Goal: Task Accomplishment & Management: Manage account settings

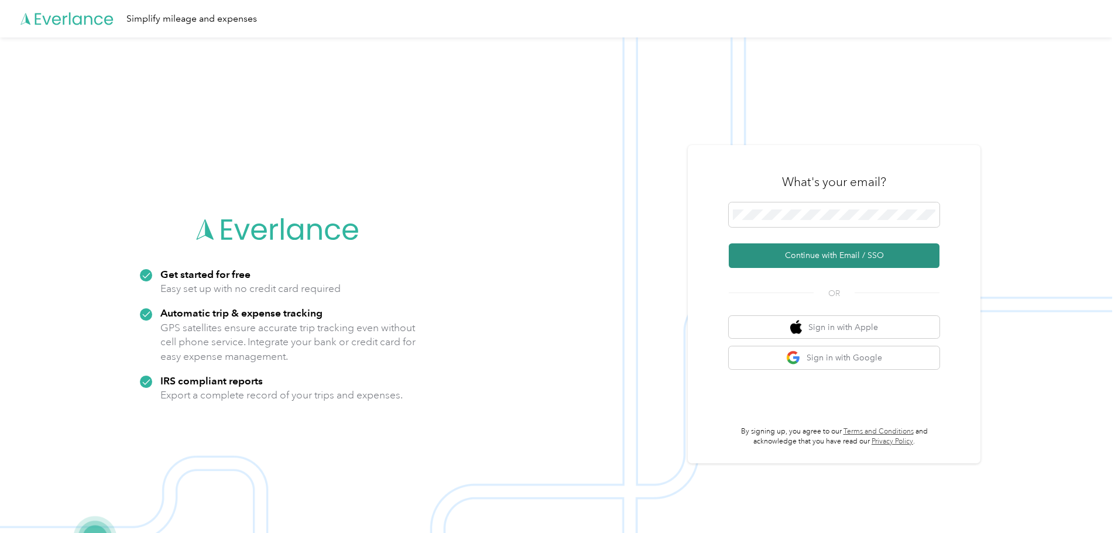
click at [825, 251] on button "Continue with Email / SSO" at bounding box center [834, 255] width 211 height 25
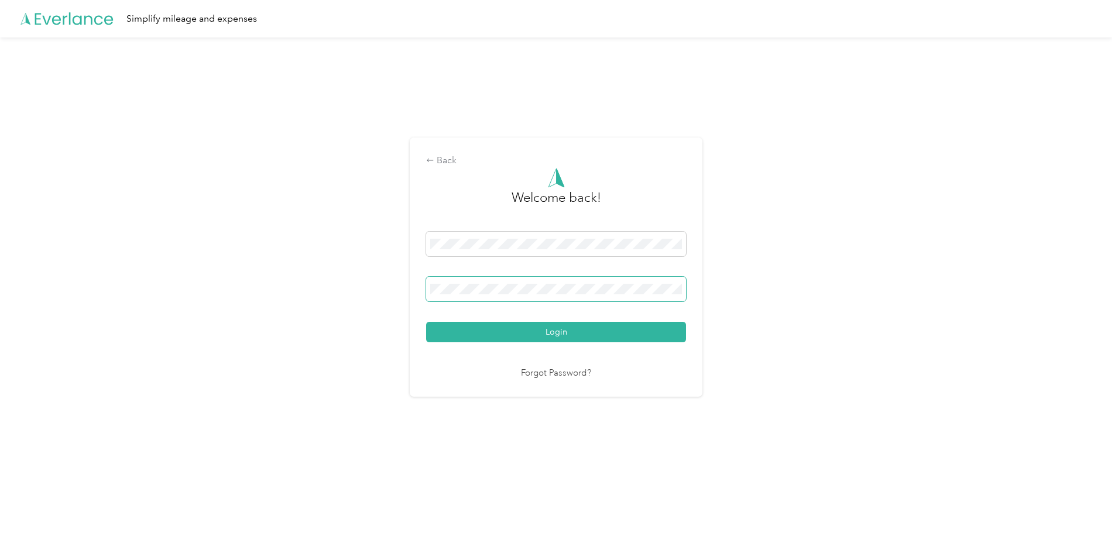
click at [551, 296] on span at bounding box center [556, 289] width 260 height 25
click at [535, 332] on button "Login" at bounding box center [556, 332] width 260 height 20
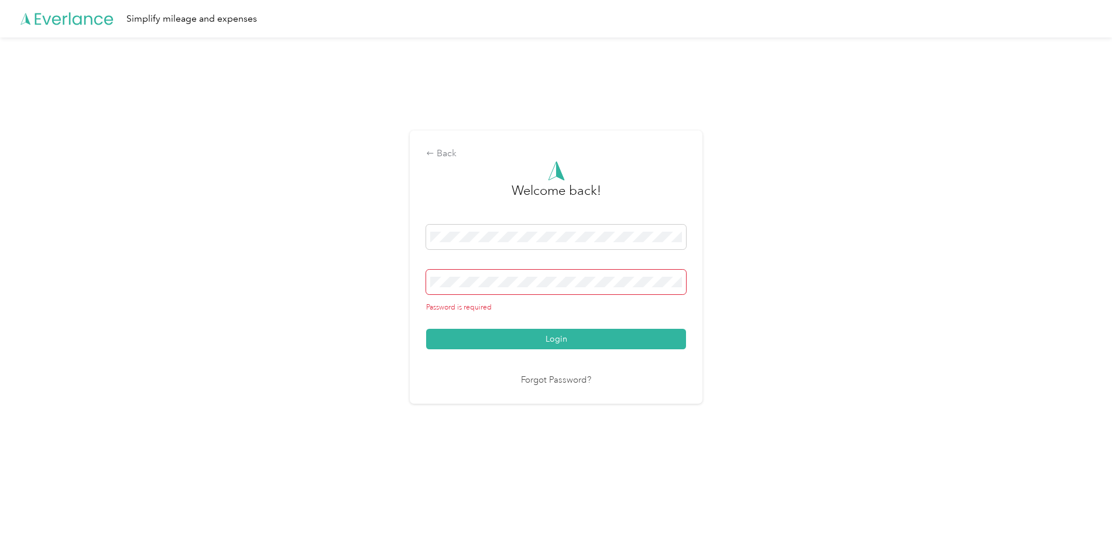
click at [510, 274] on span at bounding box center [556, 282] width 260 height 25
click at [509, 276] on span at bounding box center [556, 282] width 260 height 25
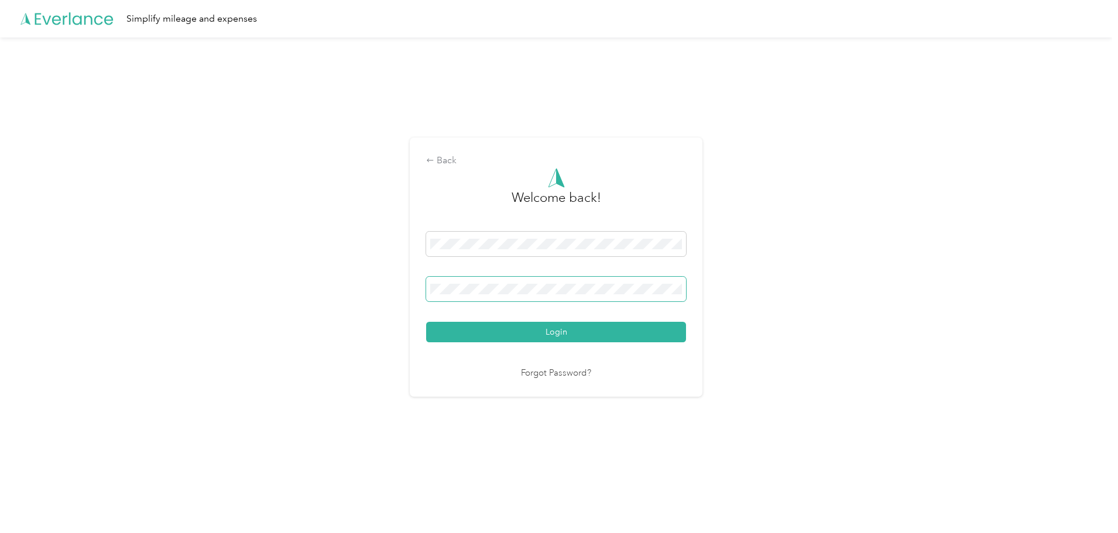
click at [426, 322] on button "Login" at bounding box center [556, 332] width 260 height 20
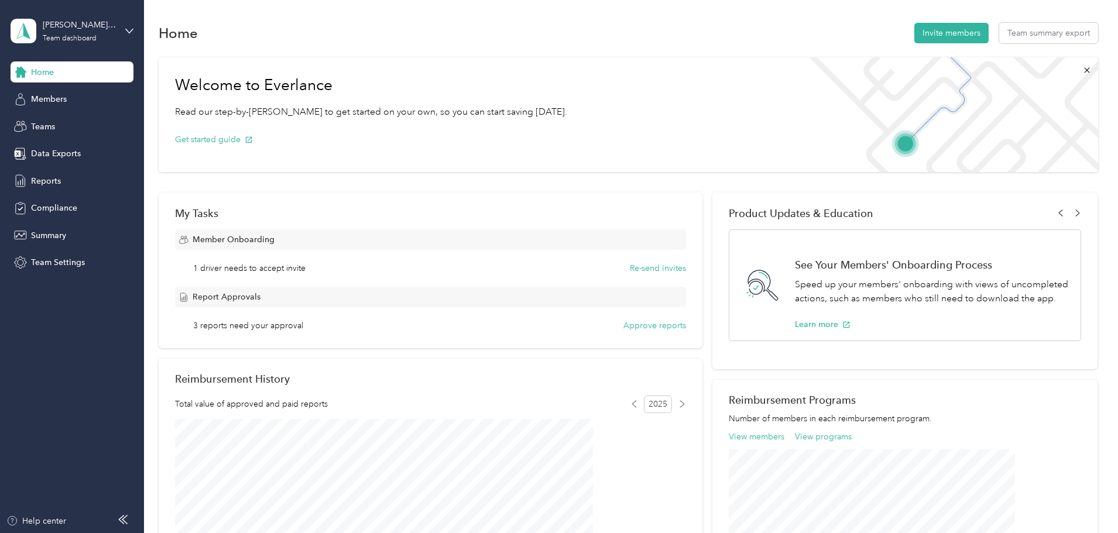
scroll to position [117, 0]
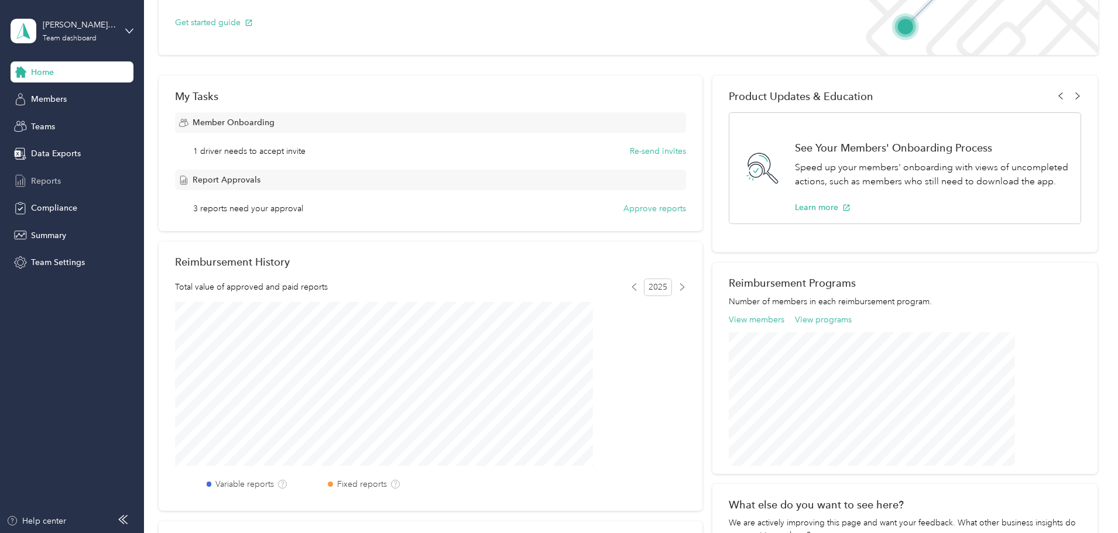
click at [40, 171] on div "Reports" at bounding box center [72, 180] width 123 height 21
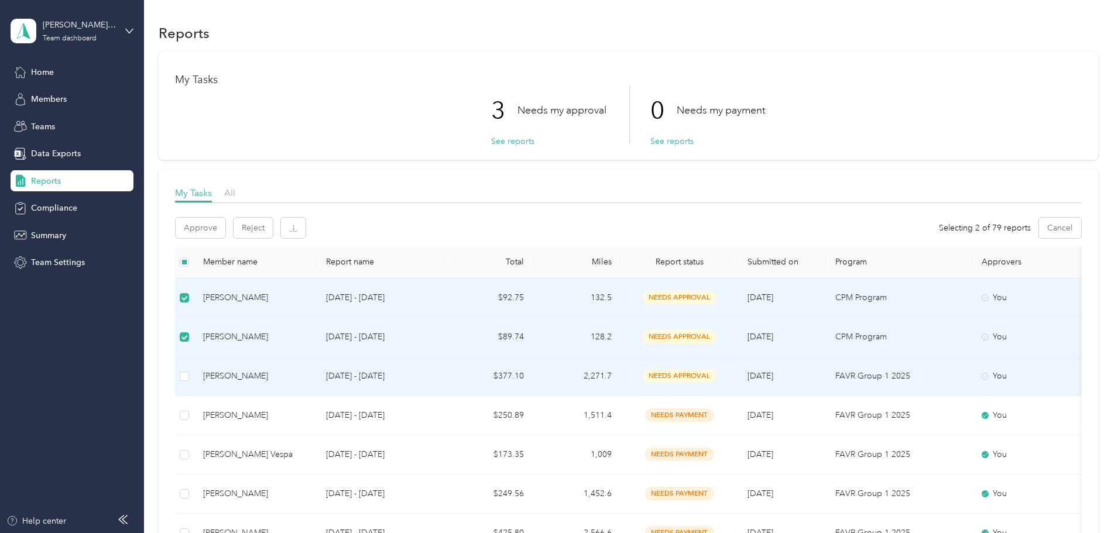
scroll to position [59, 0]
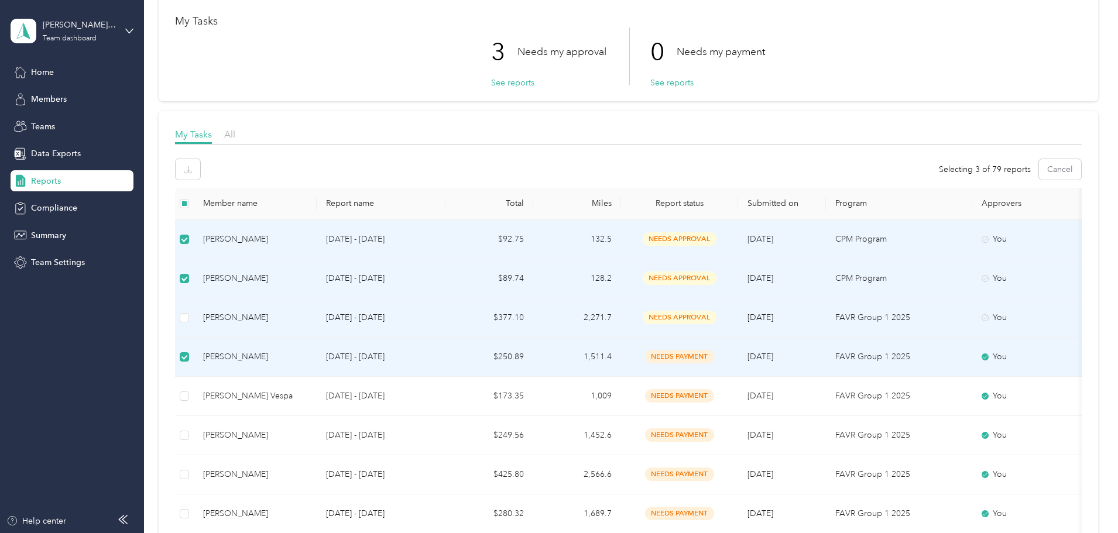
click at [194, 327] on td at bounding box center [184, 317] width 19 height 39
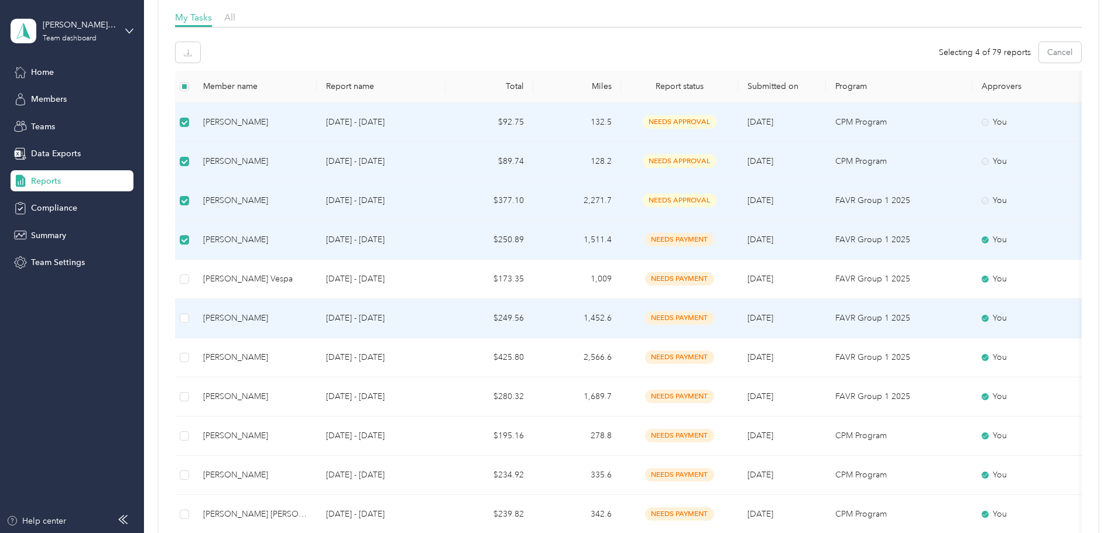
scroll to position [117, 0]
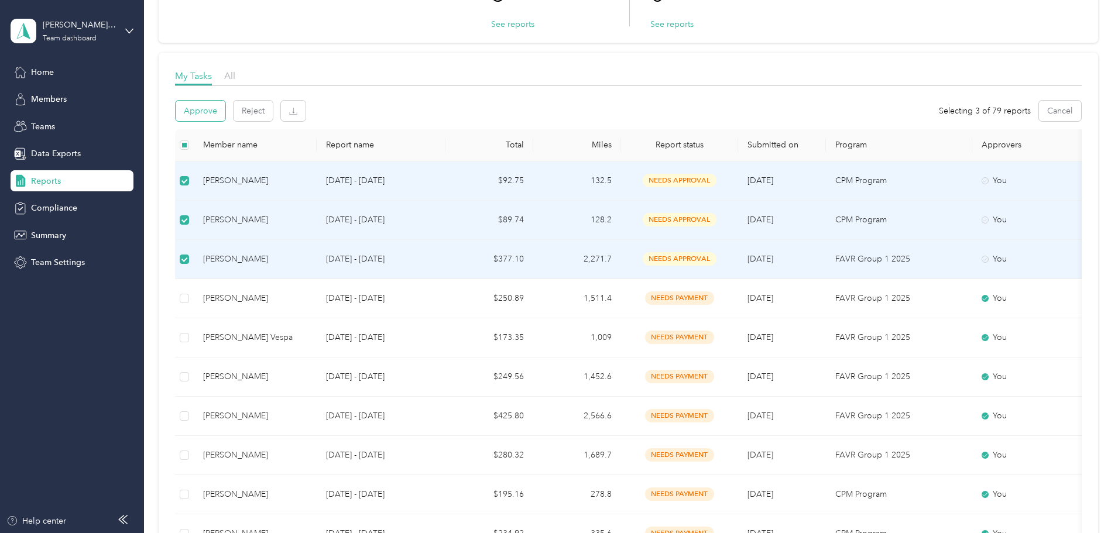
click at [225, 115] on button "Approve" at bounding box center [201, 111] width 50 height 20
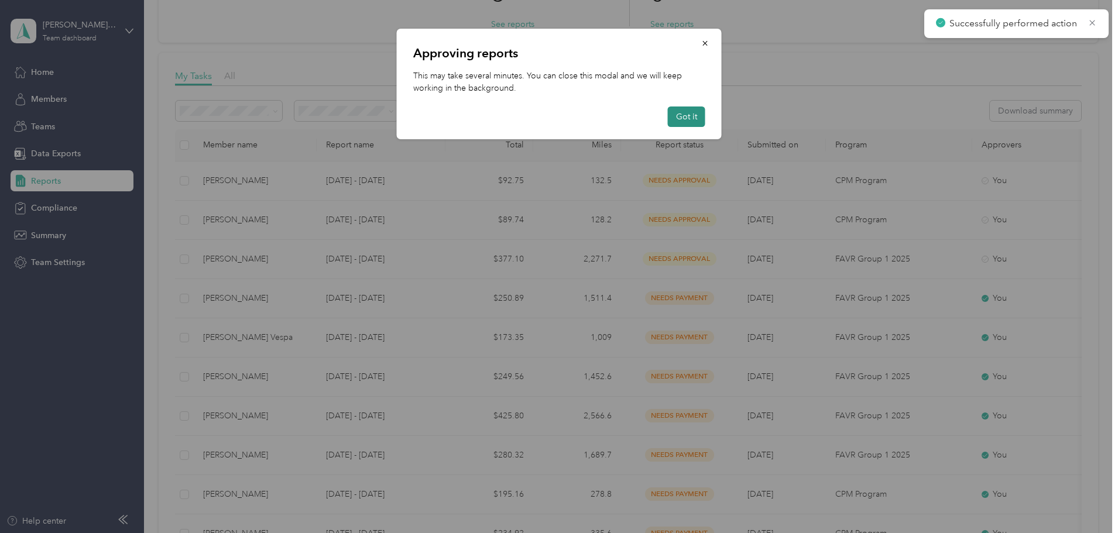
click at [695, 125] on button "Got it" at bounding box center [686, 117] width 37 height 20
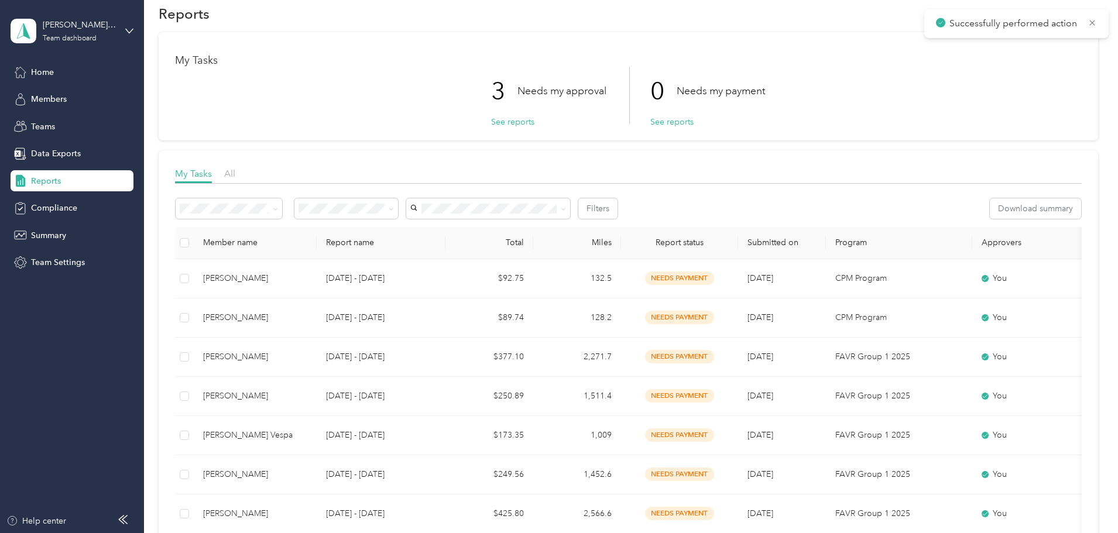
scroll to position [0, 0]
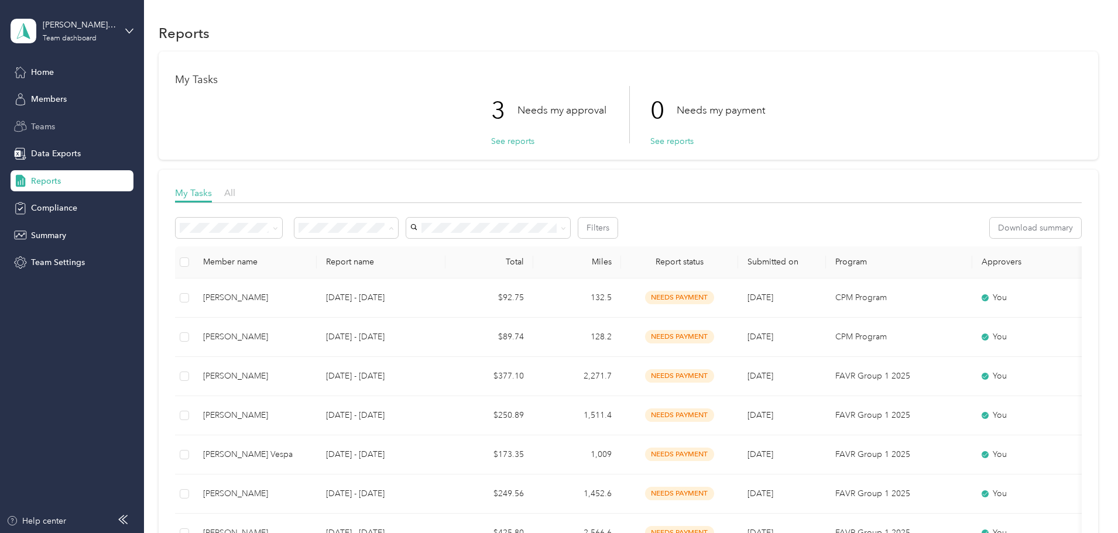
click at [87, 125] on div "Teams" at bounding box center [72, 126] width 123 height 21
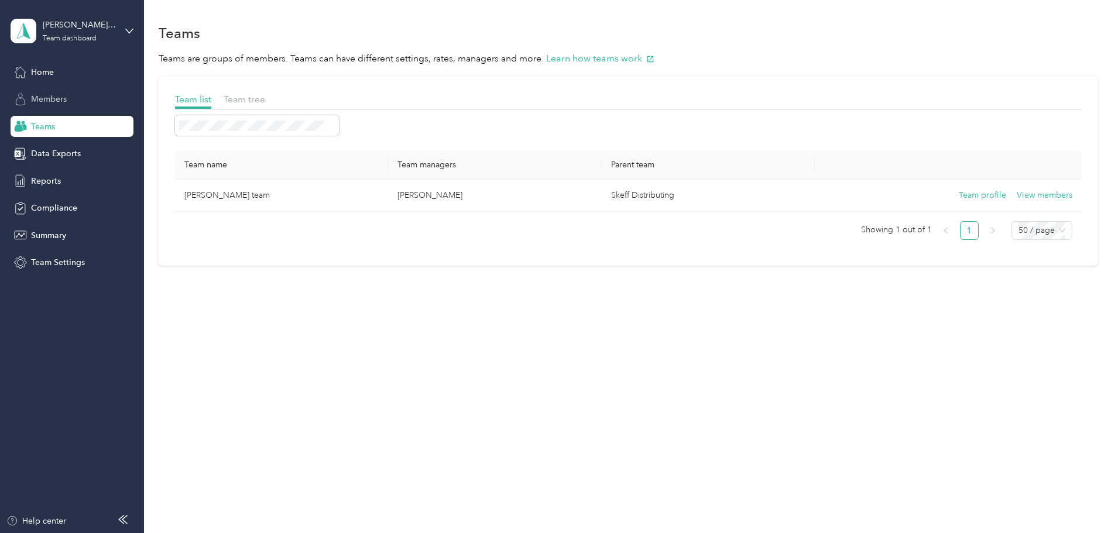
click at [83, 100] on div "Members" at bounding box center [72, 99] width 123 height 21
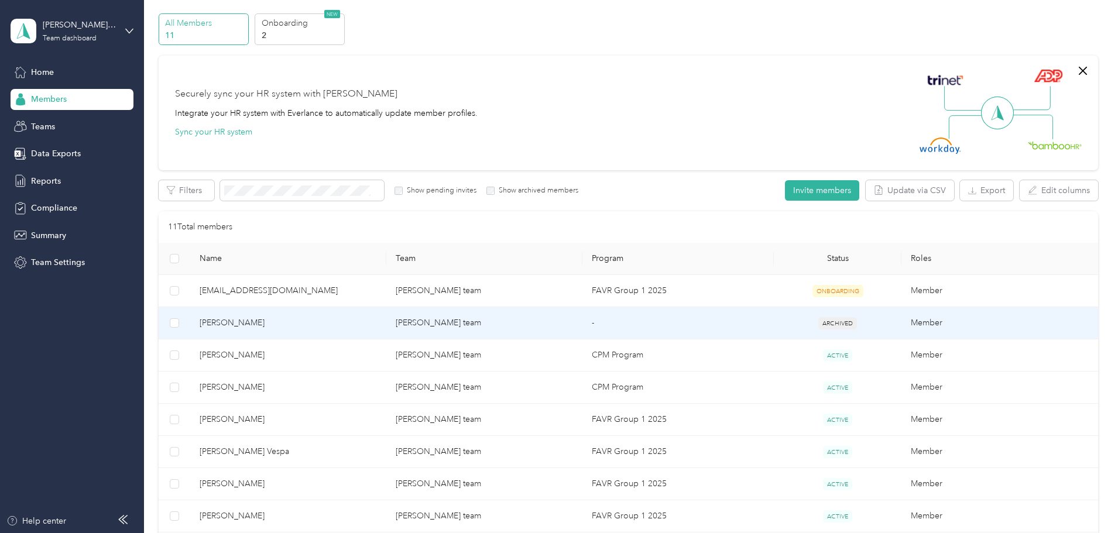
scroll to position [59, 0]
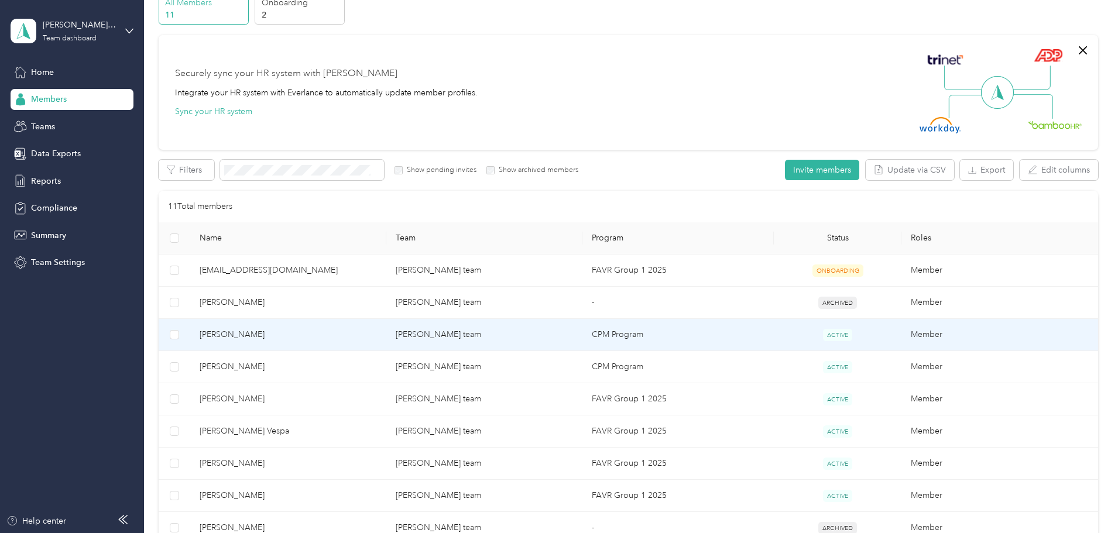
click at [356, 334] on span "[PERSON_NAME]" at bounding box center [288, 334] width 177 height 13
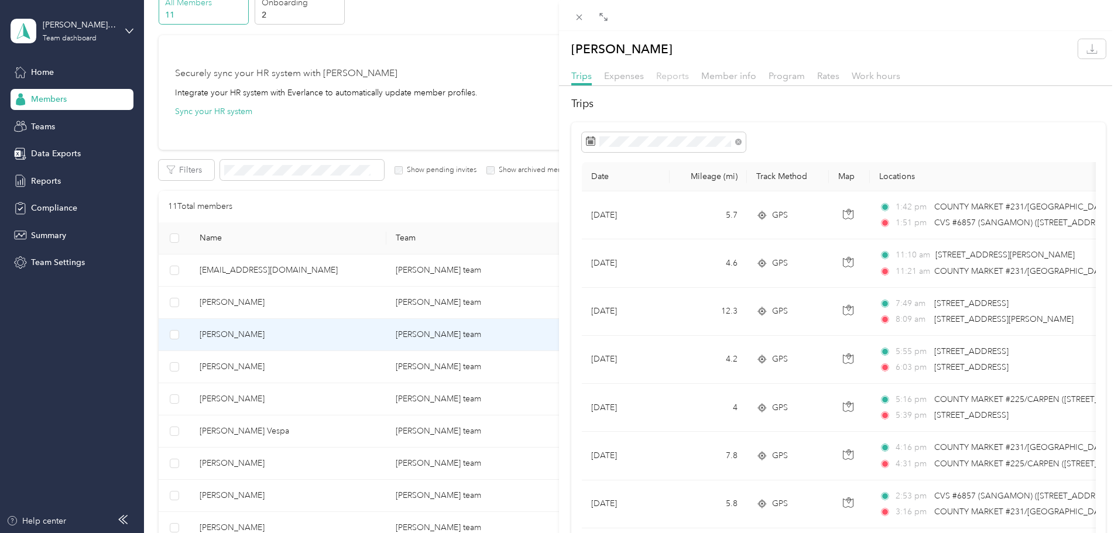
click at [659, 76] on span "Reports" at bounding box center [672, 75] width 33 height 11
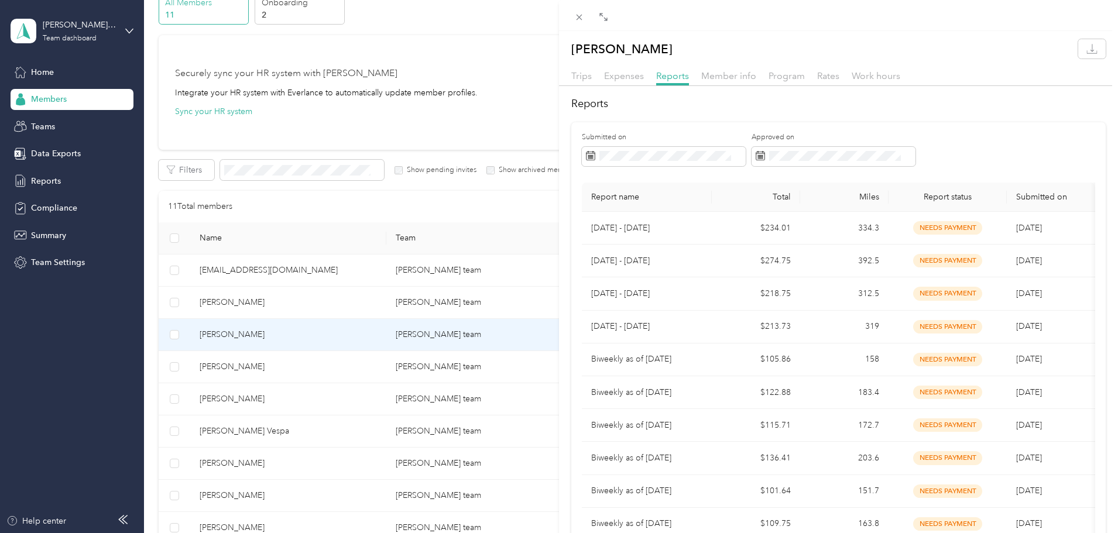
click at [28, 74] on div "[PERSON_NAME] Trips Expenses Reports Member info Program Rates Work hours Repor…" at bounding box center [559, 266] width 1118 height 533
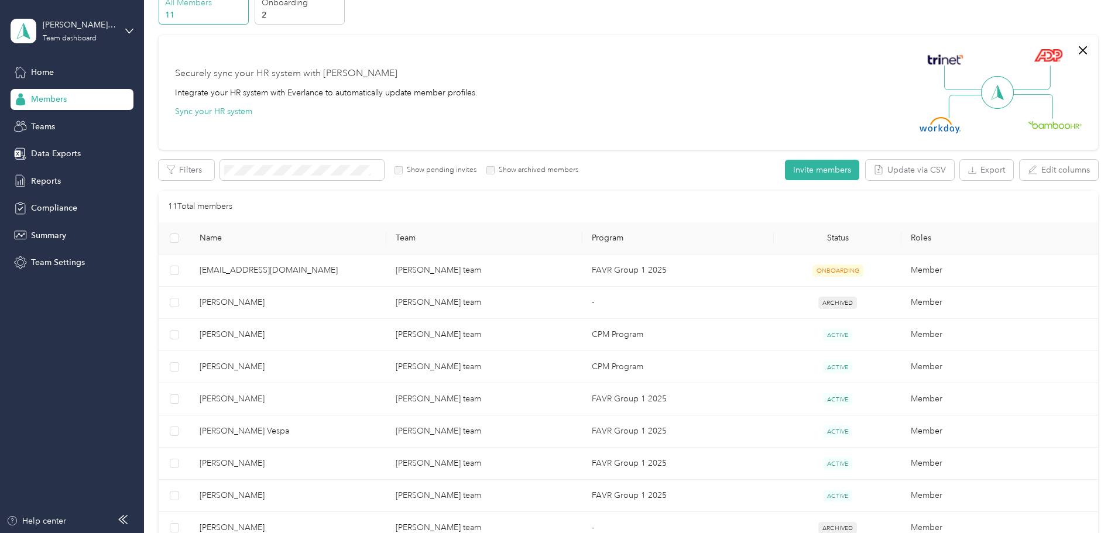
click at [37, 71] on div at bounding box center [559, 266] width 1118 height 533
click at [38, 71] on span "Home" at bounding box center [42, 72] width 23 height 12
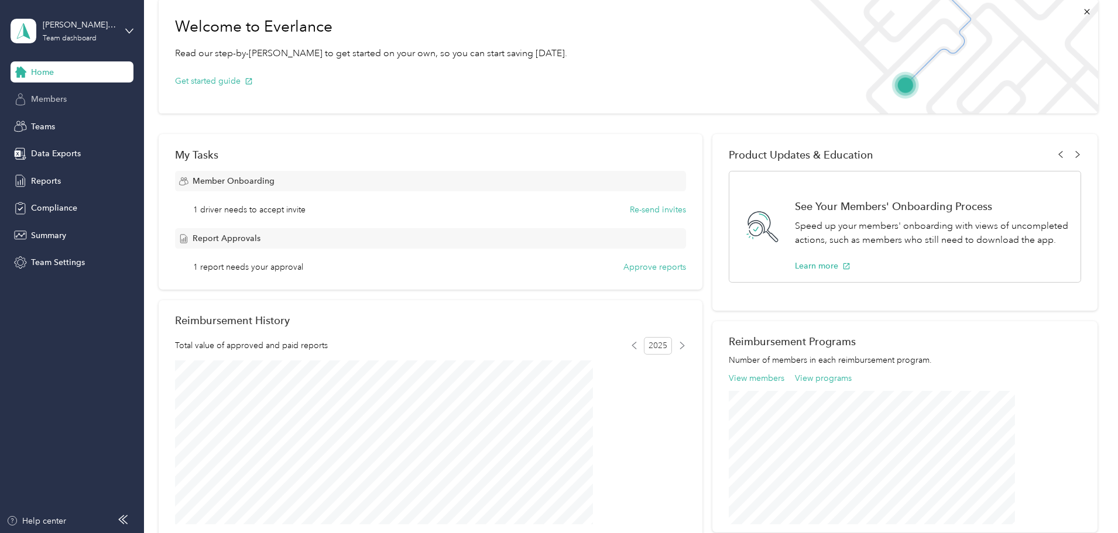
click at [74, 101] on div "Members" at bounding box center [72, 99] width 123 height 21
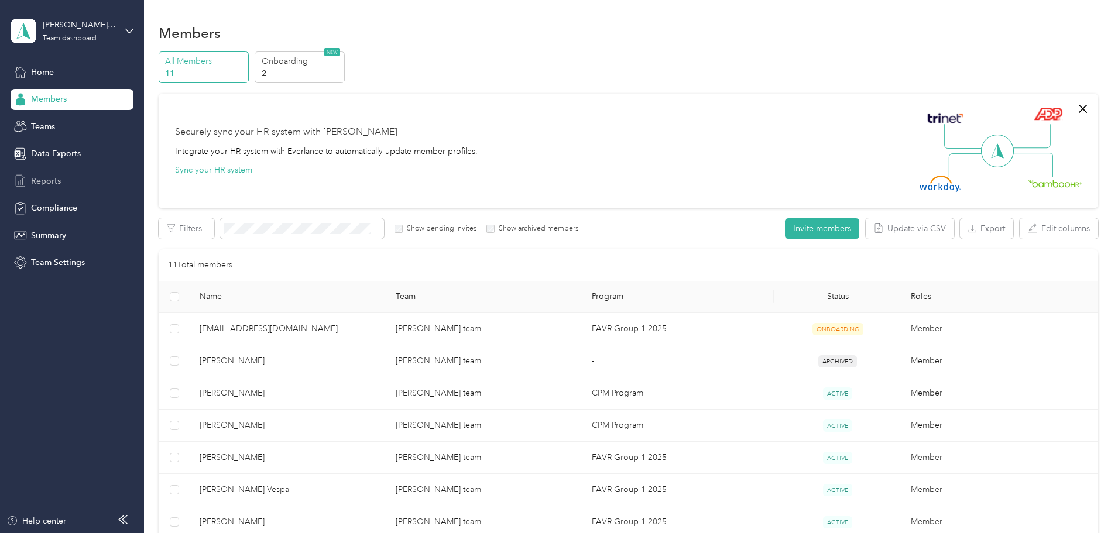
click at [50, 181] on span "Reports" at bounding box center [46, 181] width 30 height 12
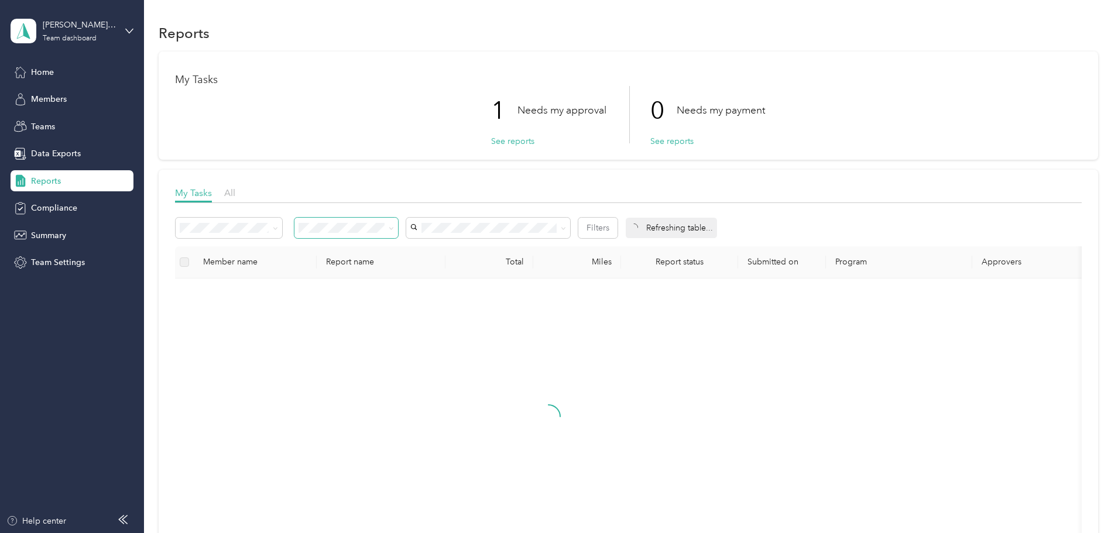
click at [398, 220] on span at bounding box center [346, 228] width 104 height 20
click at [394, 229] on icon at bounding box center [391, 228] width 5 height 5
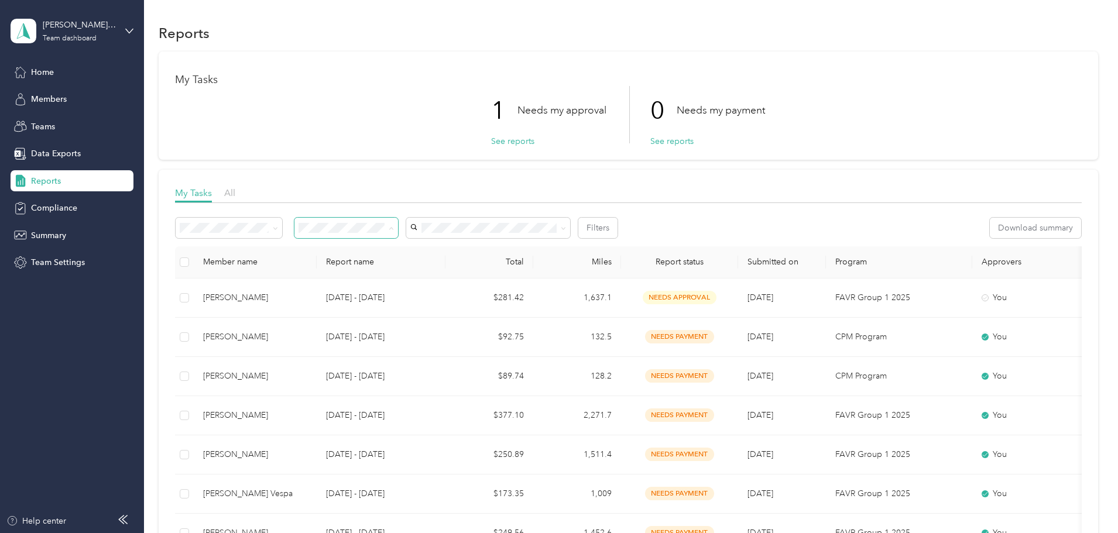
click at [449, 266] on span "Needs my approval" at bounding box center [416, 270] width 73 height 10
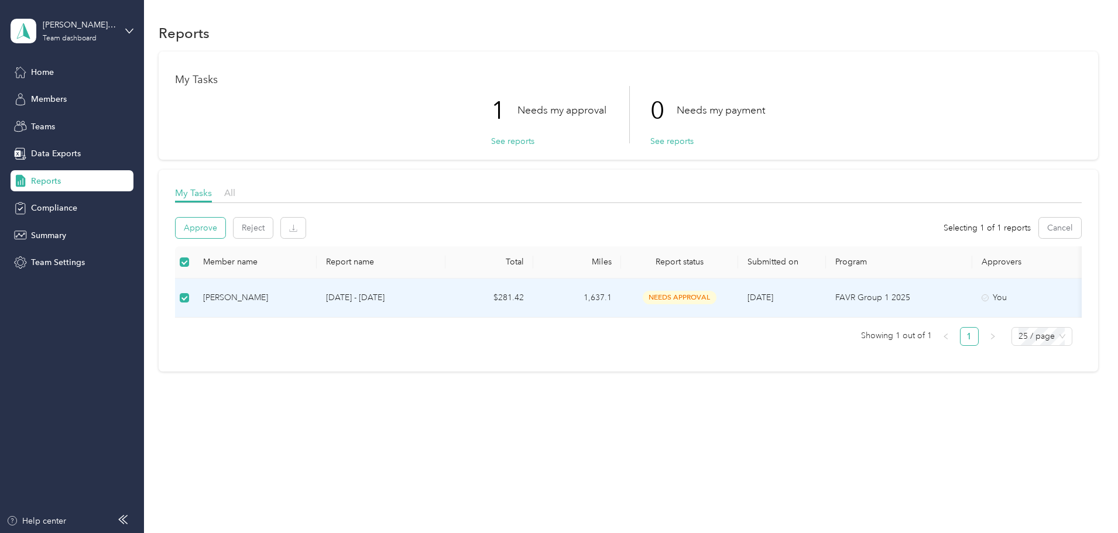
click at [225, 231] on button "Approve" at bounding box center [201, 228] width 50 height 20
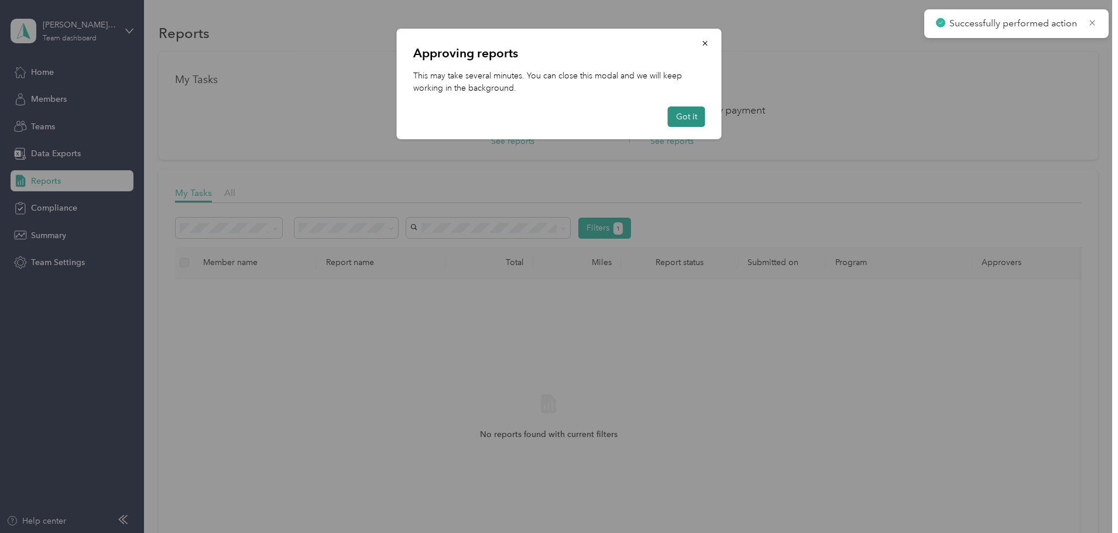
click at [692, 118] on button "Got it" at bounding box center [686, 117] width 37 height 20
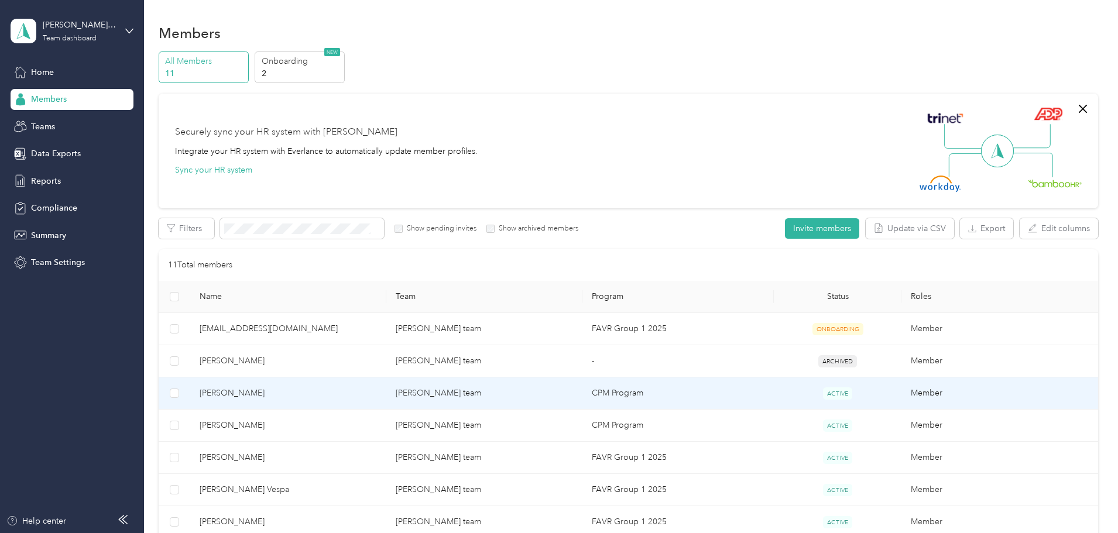
click at [349, 393] on span "[PERSON_NAME]" at bounding box center [288, 393] width 177 height 13
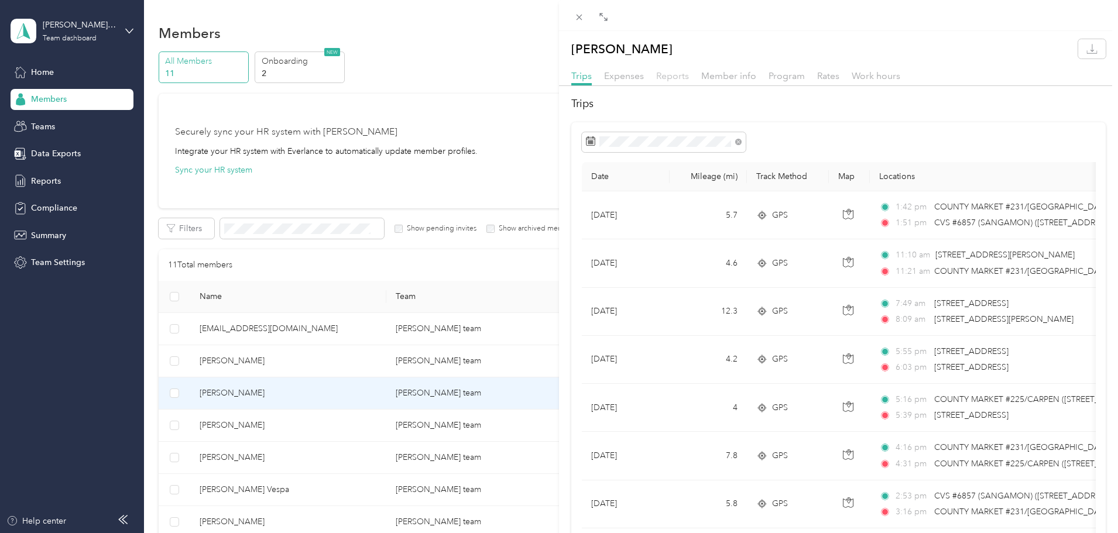
click at [660, 76] on span "Reports" at bounding box center [672, 75] width 33 height 11
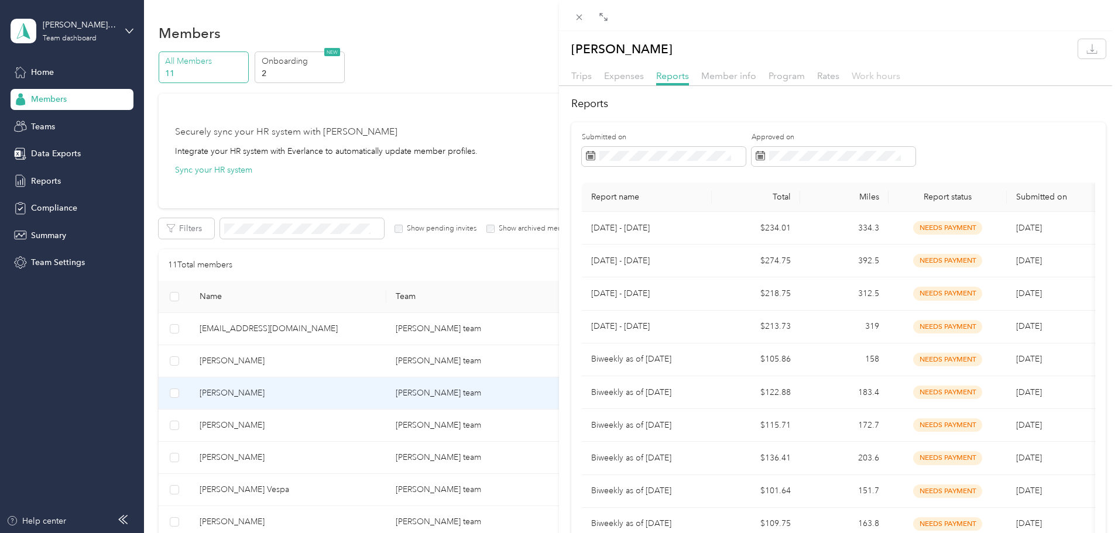
click at [863, 77] on span "Work hours" at bounding box center [876, 75] width 49 height 11
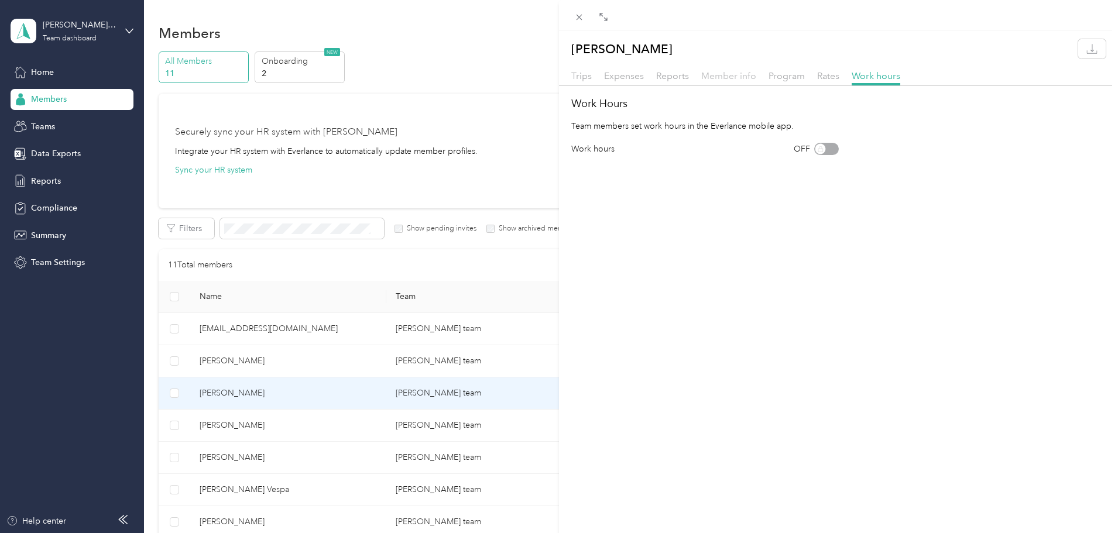
click at [737, 78] on span "Member info" at bounding box center [728, 75] width 55 height 11
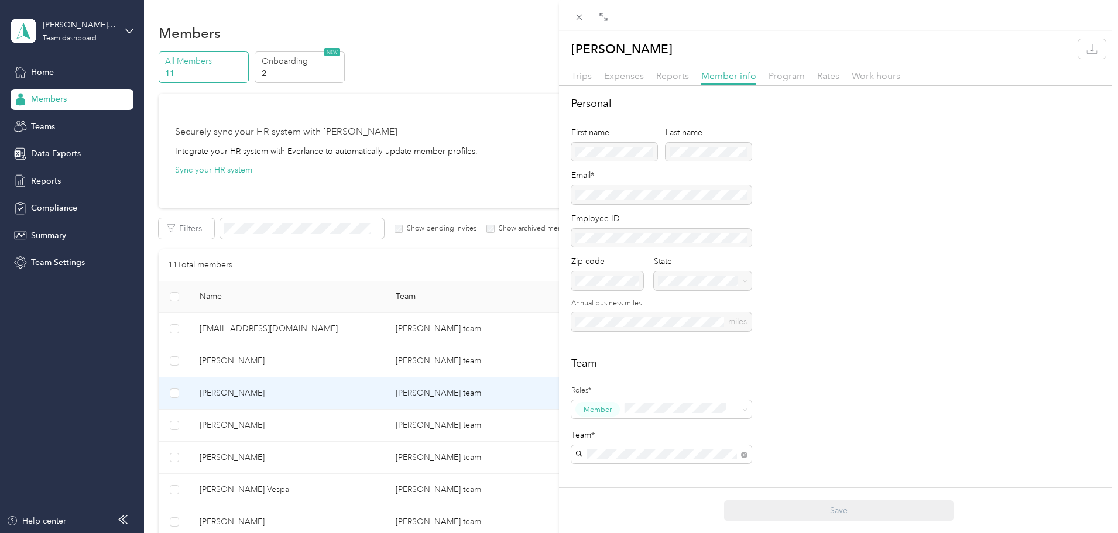
click at [787, 82] on div "Program" at bounding box center [786, 76] width 36 height 15
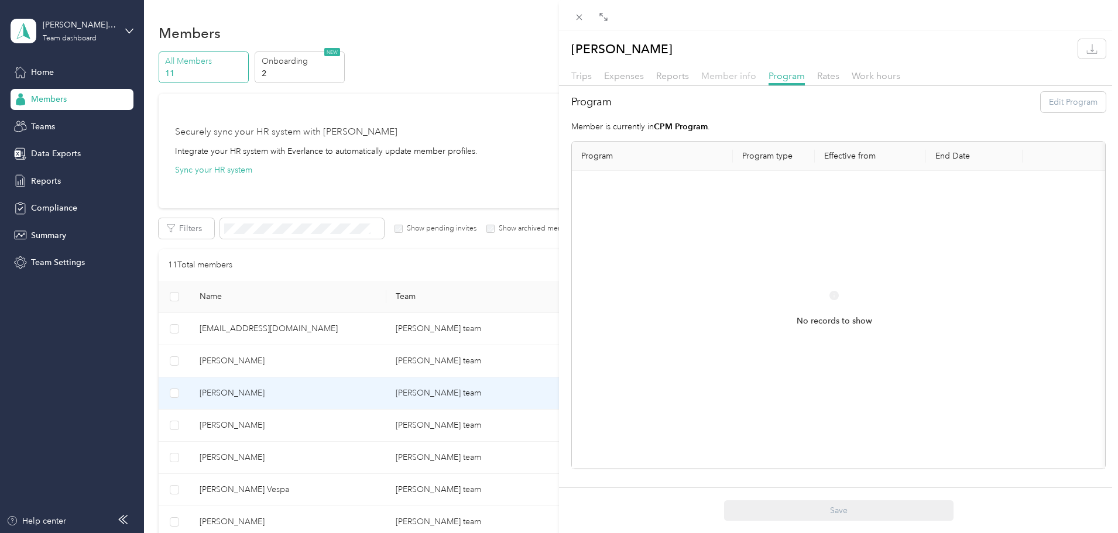
click at [746, 81] on span "Member info" at bounding box center [728, 75] width 55 height 11
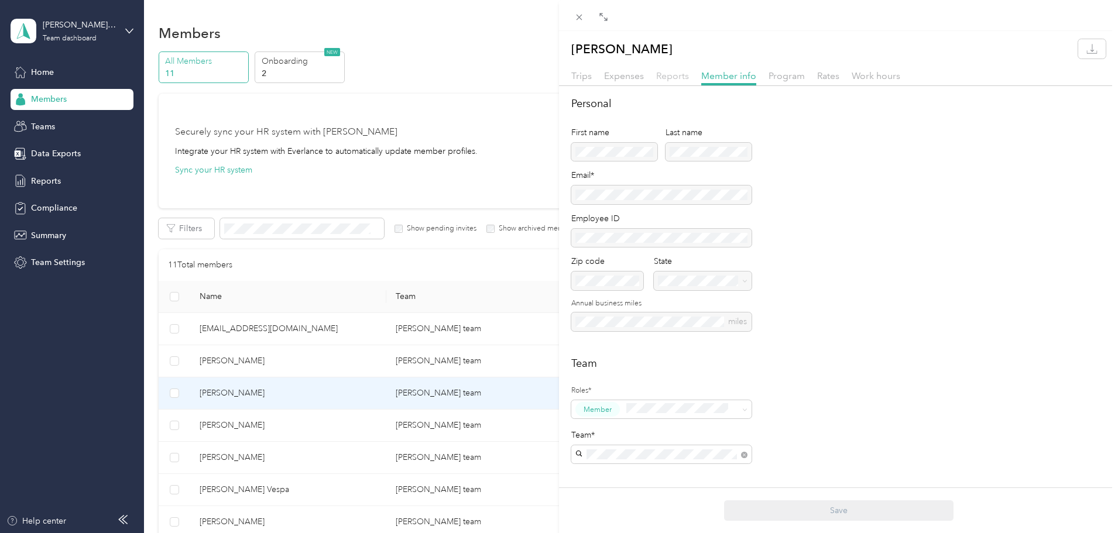
click at [663, 75] on span "Reports" at bounding box center [672, 75] width 33 height 11
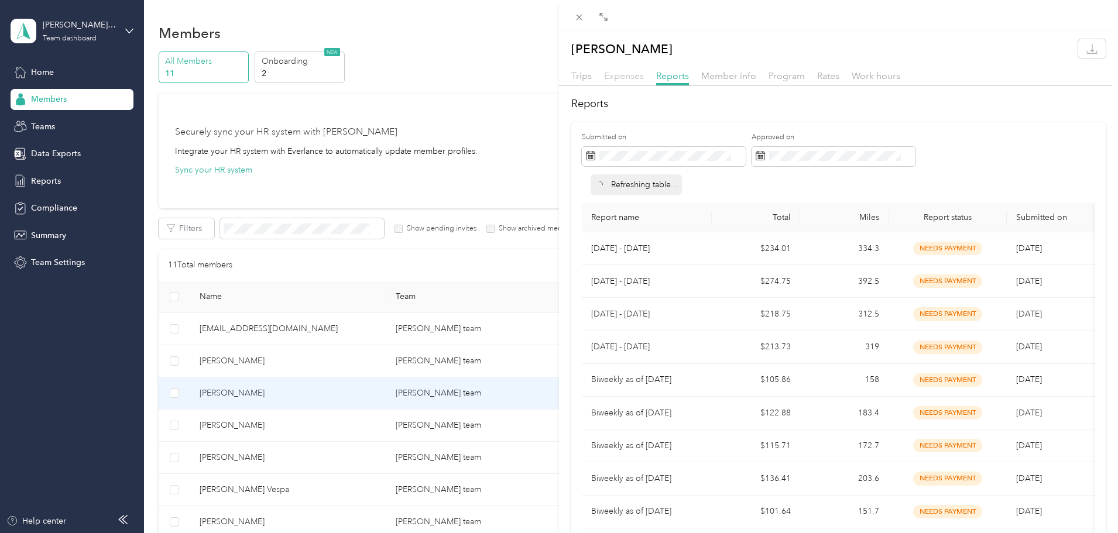
click at [629, 77] on span "Expenses" at bounding box center [624, 75] width 40 height 11
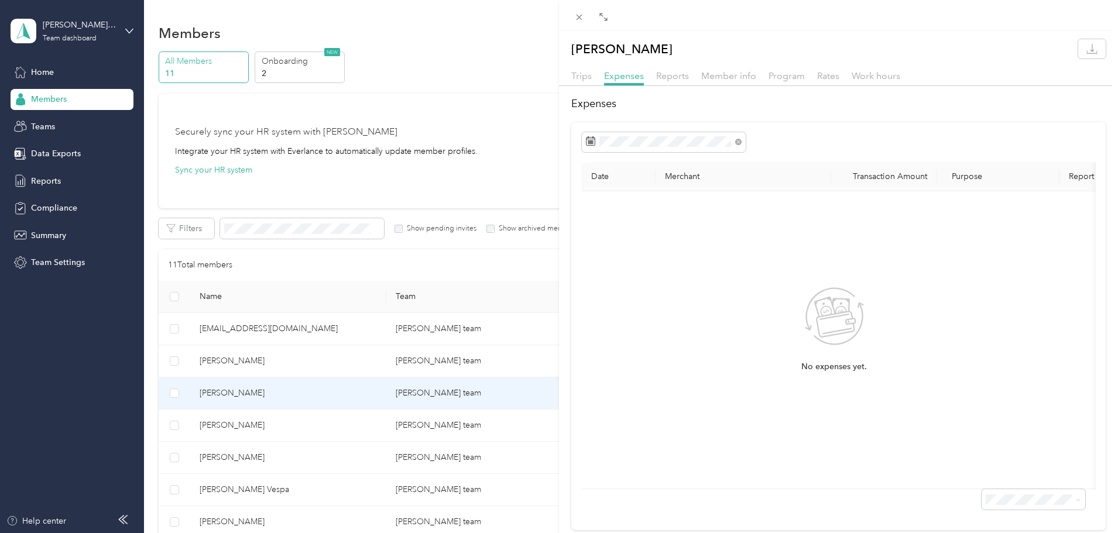
click at [593, 81] on div "Trips Expenses Reports Member info Program Rates Work hours" at bounding box center [838, 77] width 559 height 17
click at [583, 78] on span "Trips" at bounding box center [581, 75] width 20 height 11
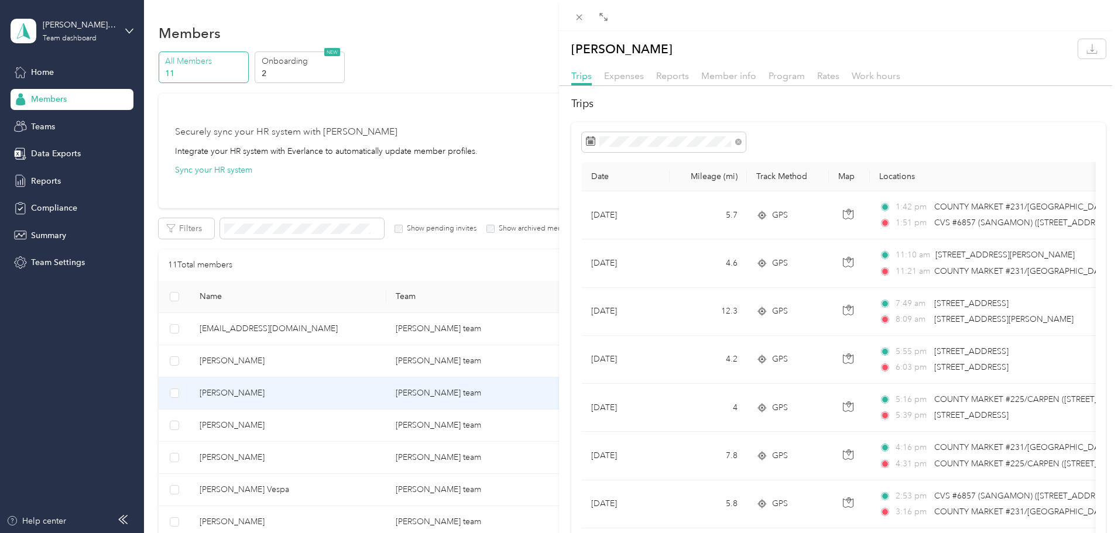
click at [188, 334] on div "[PERSON_NAME] Trips Expenses Reports Member info Program Rates Work hours Trips…" at bounding box center [559, 266] width 1118 height 533
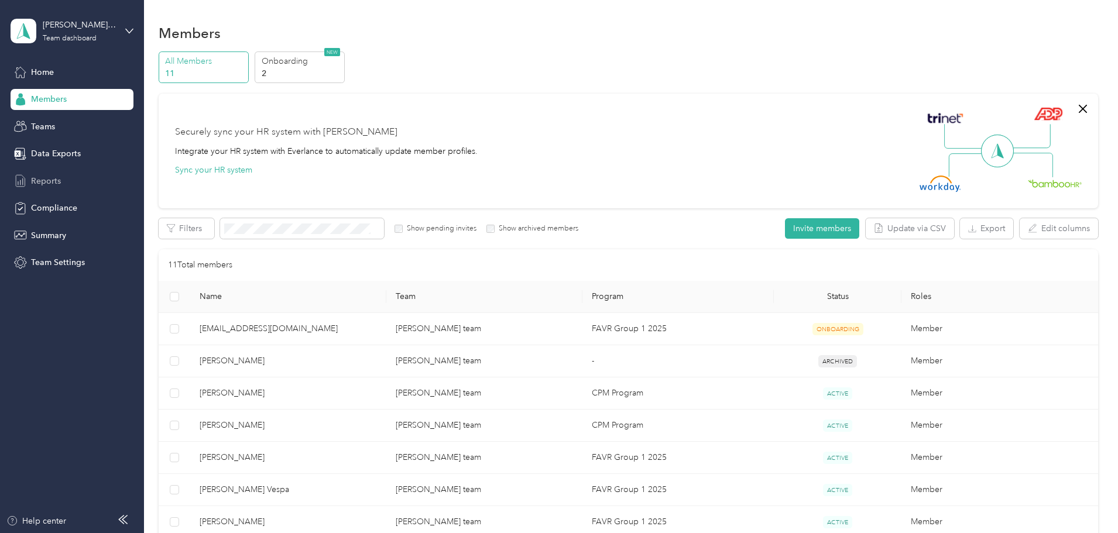
click at [57, 188] on div "Reports" at bounding box center [72, 180] width 123 height 21
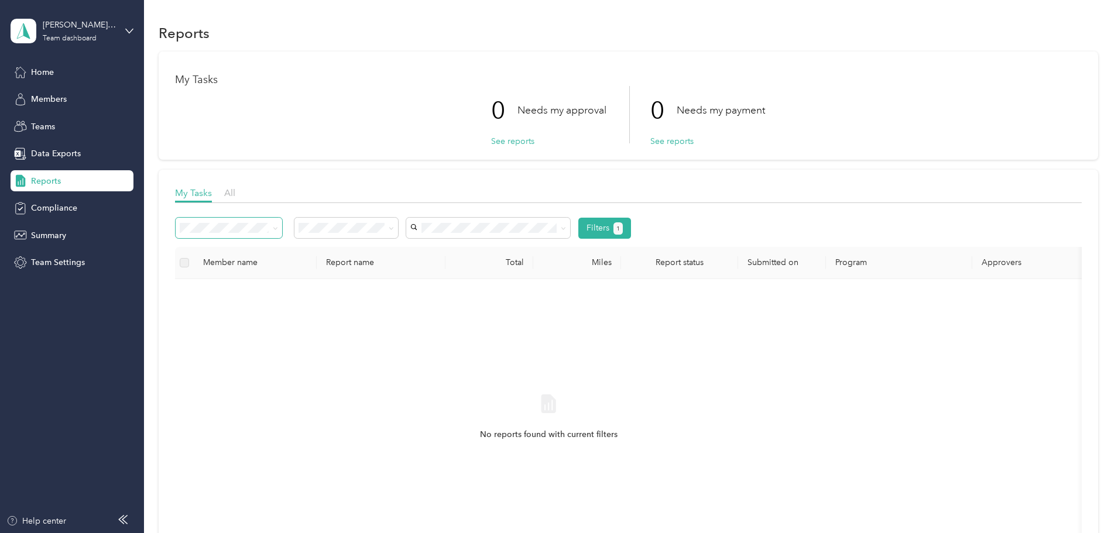
click at [278, 229] on icon at bounding box center [275, 228] width 5 height 5
click at [450, 218] on div "Filters 1 Member name Report name Total Miles Report status Submitted on Progra…" at bounding box center [628, 394] width 907 height 368
click at [398, 220] on span at bounding box center [346, 228] width 104 height 20
click at [440, 246] on div "All" at bounding box center [423, 249] width 87 height 12
